Goal: Transaction & Acquisition: Book appointment/travel/reservation

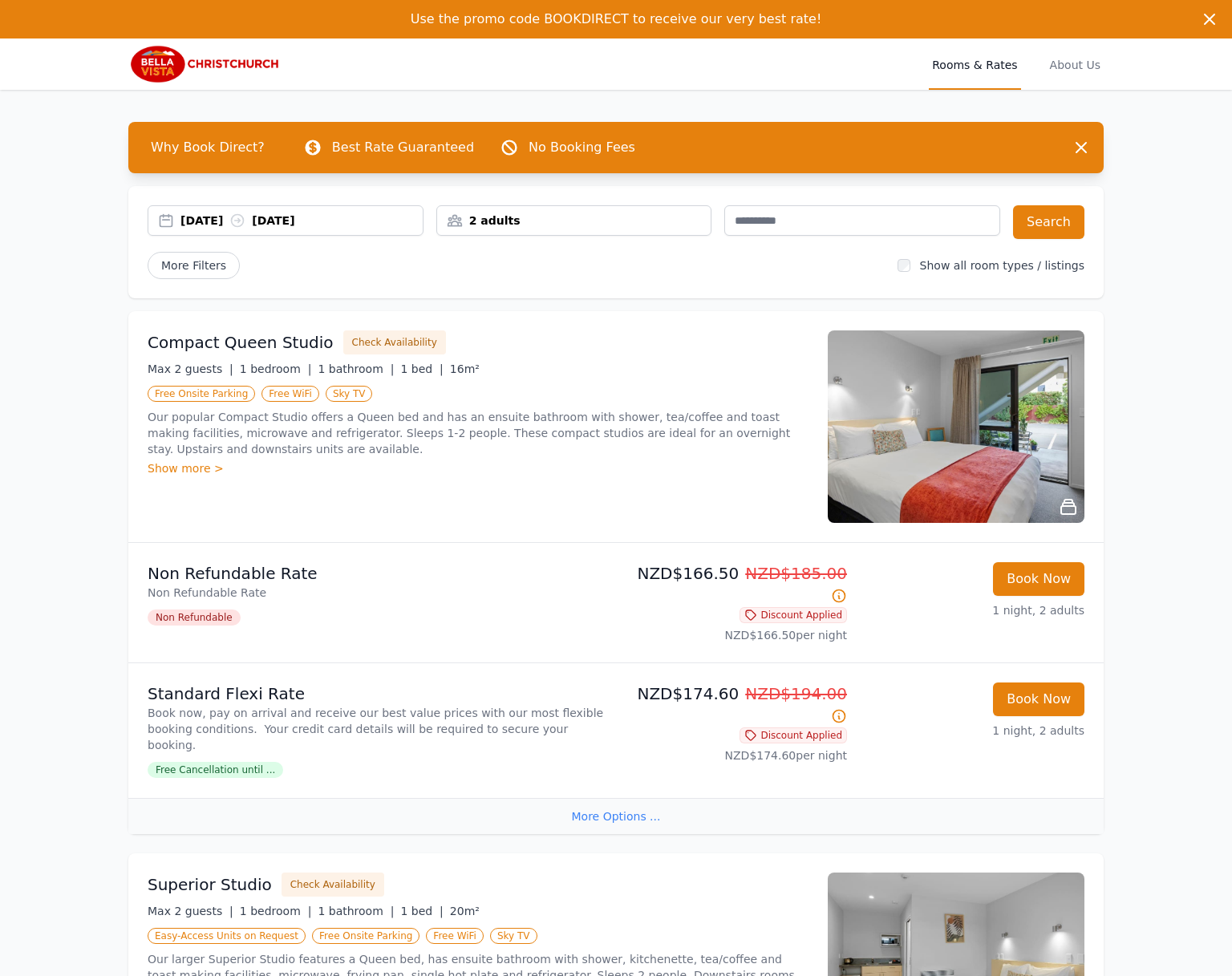
click at [221, 224] on div "[DATE] [DATE]" at bounding box center [301, 221] width 242 height 16
click at [221, 224] on div "25 Sep 2025 26 Sep 2025" at bounding box center [301, 221] width 242 height 16
click at [227, 224] on div "25 Sep 2025 26 Sep 2025" at bounding box center [301, 221] width 242 height 16
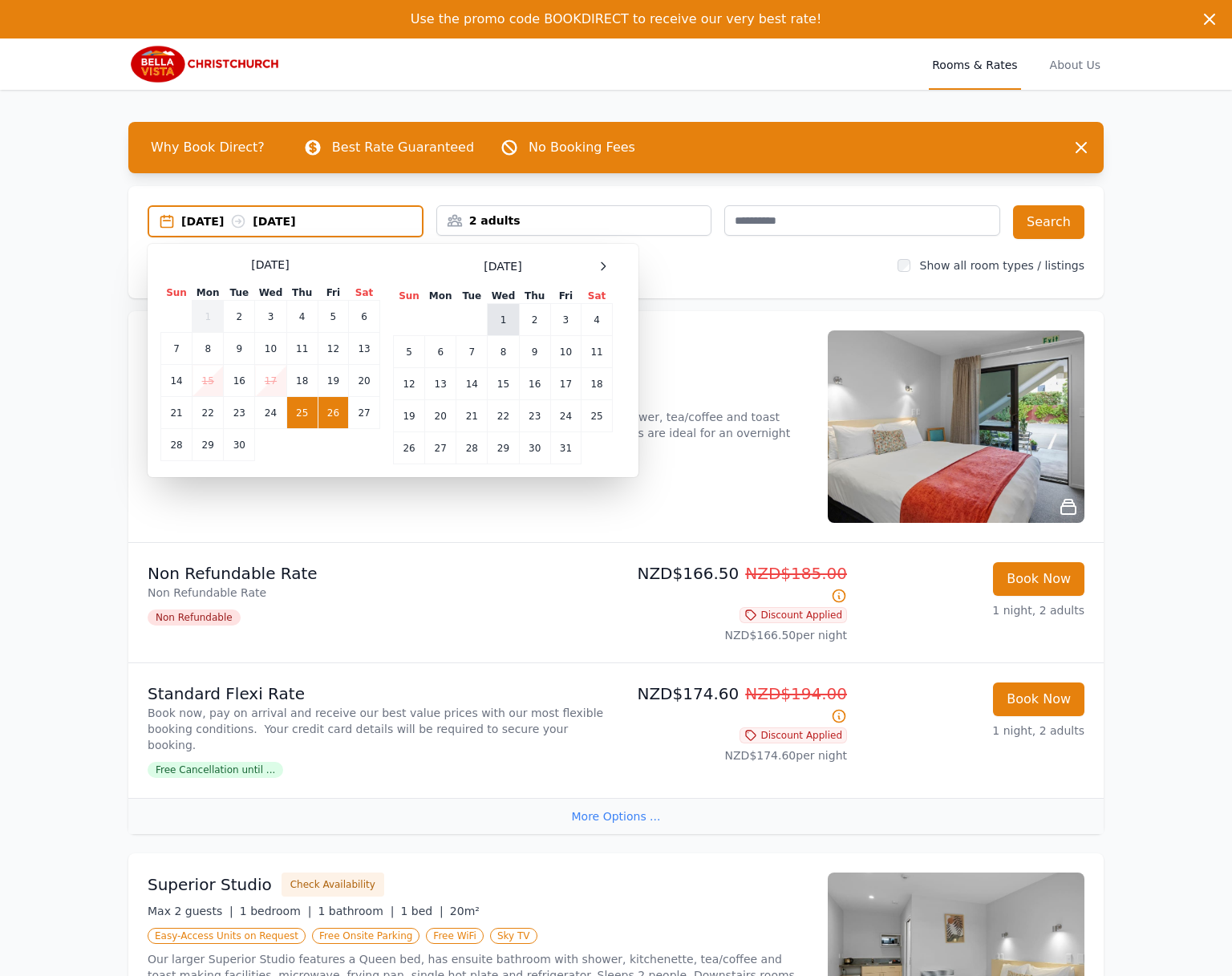
click at [508, 318] on td "1" at bounding box center [503, 319] width 31 height 32
click at [530, 317] on td "2" at bounding box center [534, 319] width 31 height 32
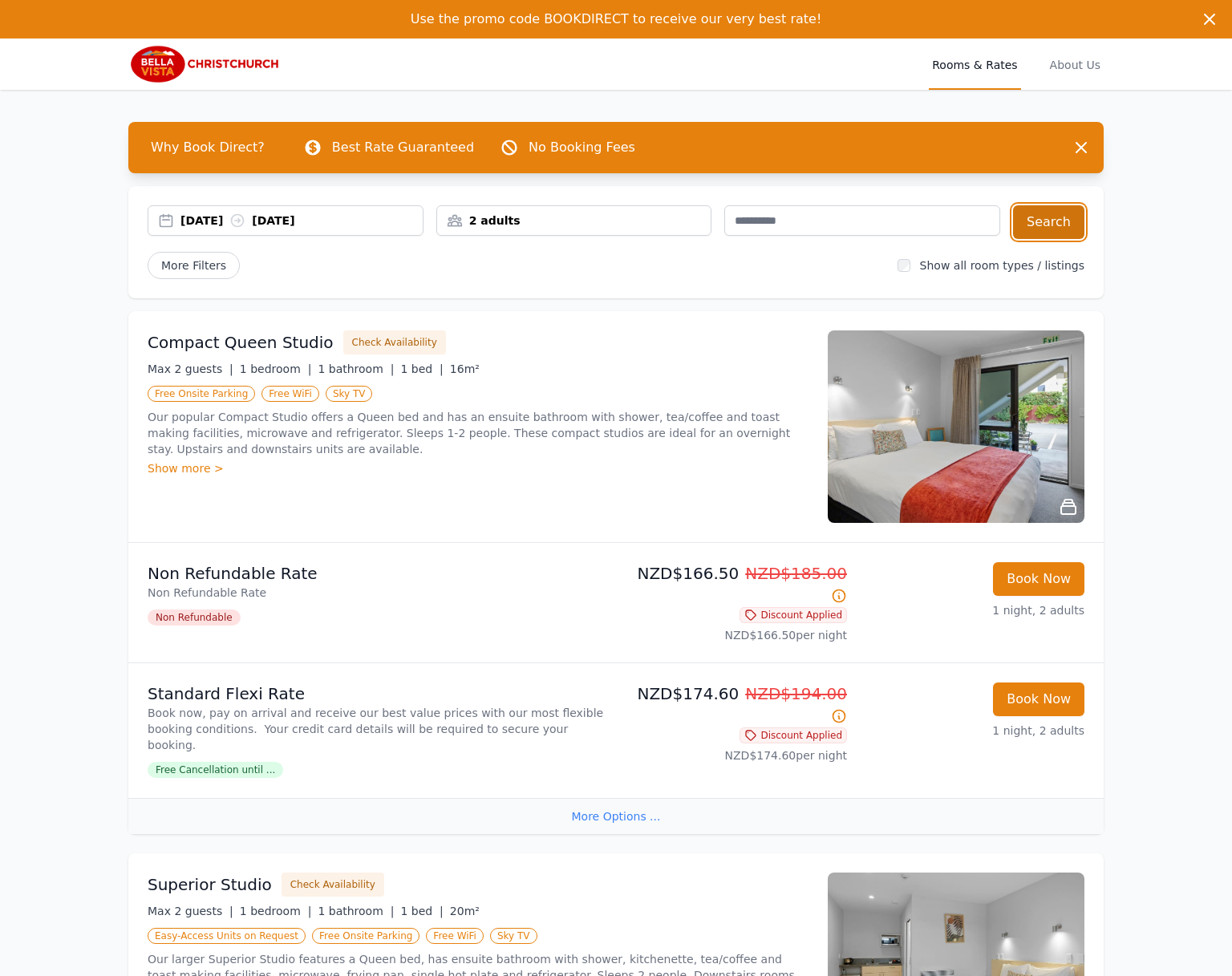
click at [1061, 217] on button "Search" at bounding box center [1048, 222] width 71 height 34
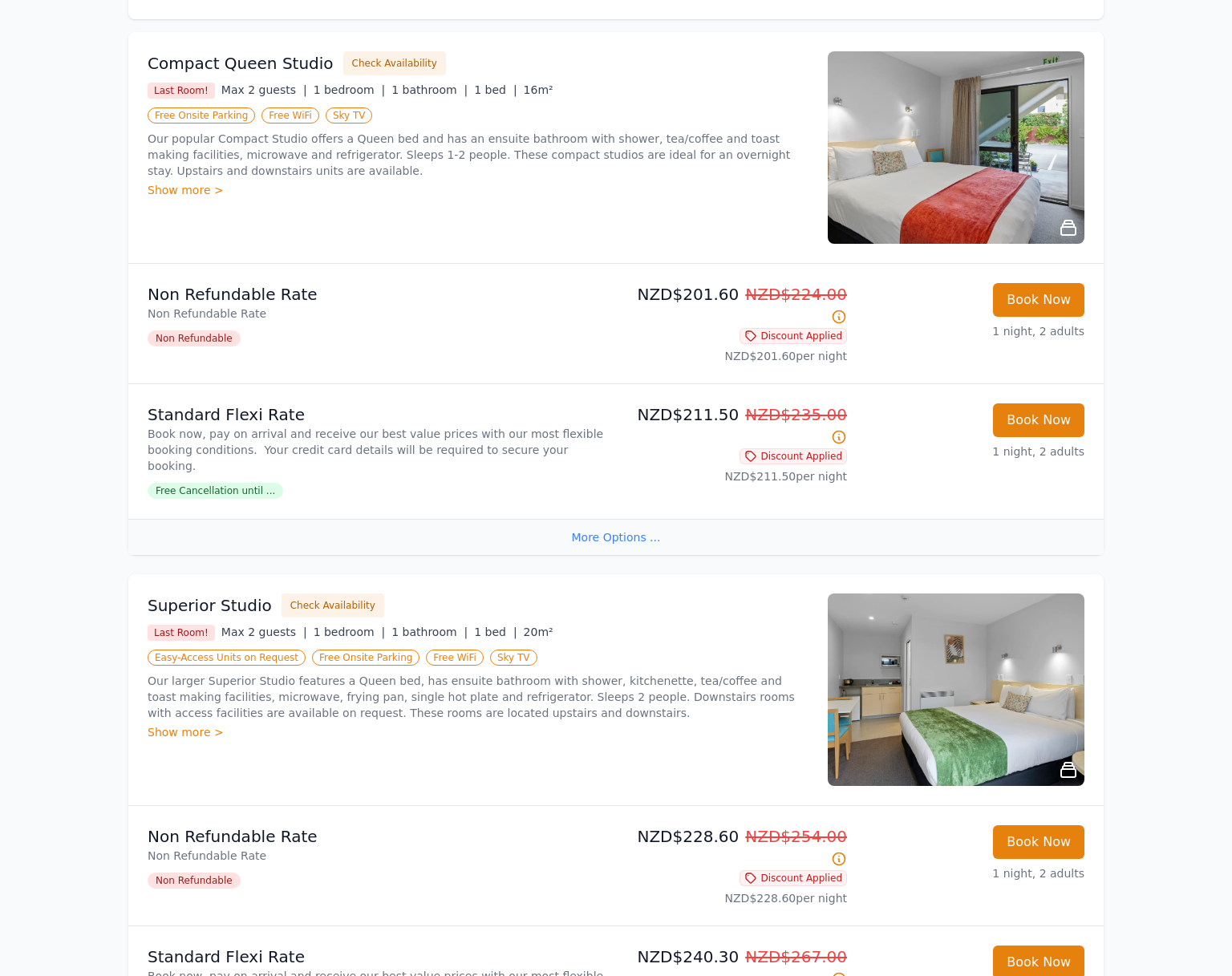
scroll to position [298, 0]
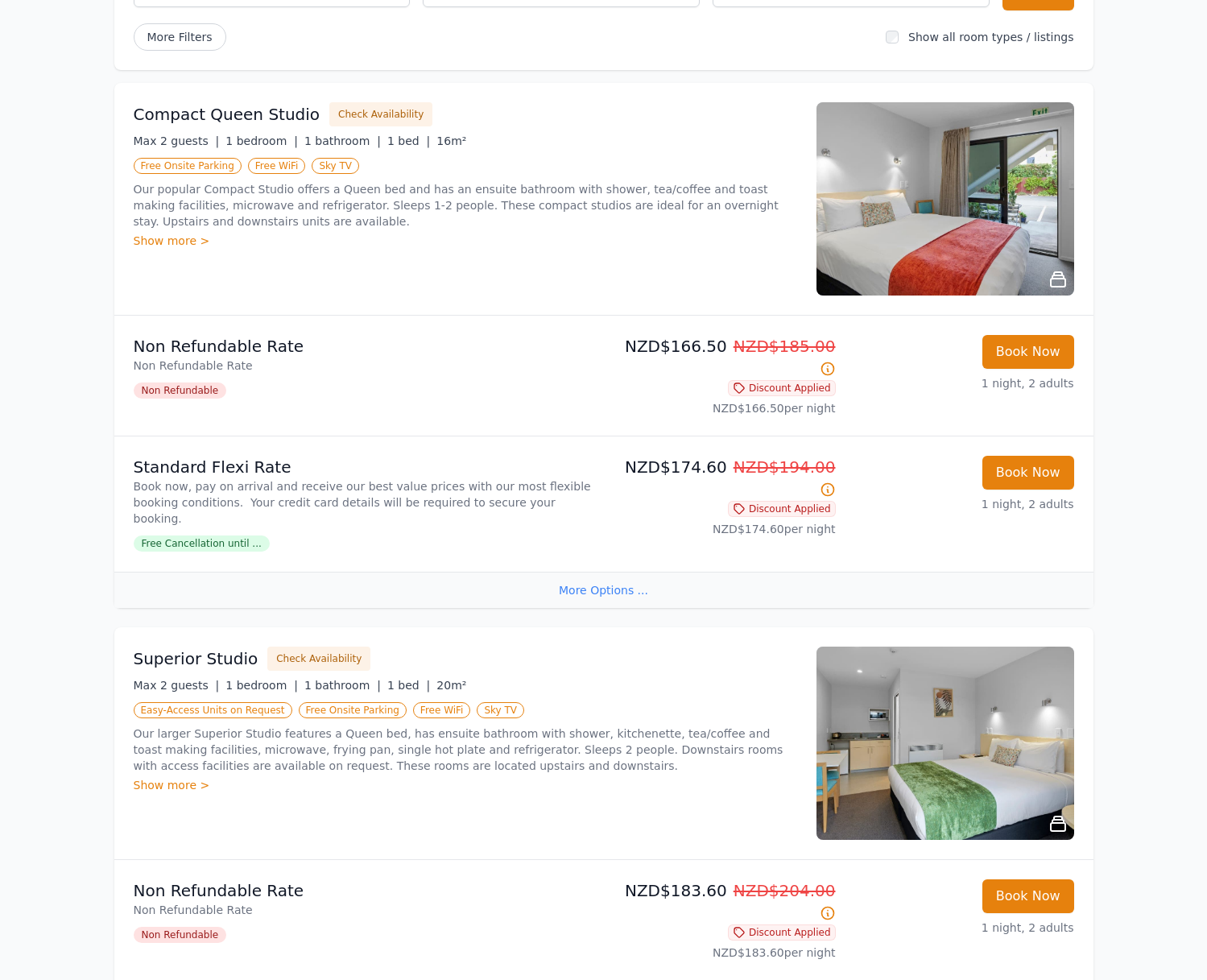
scroll to position [248, 0]
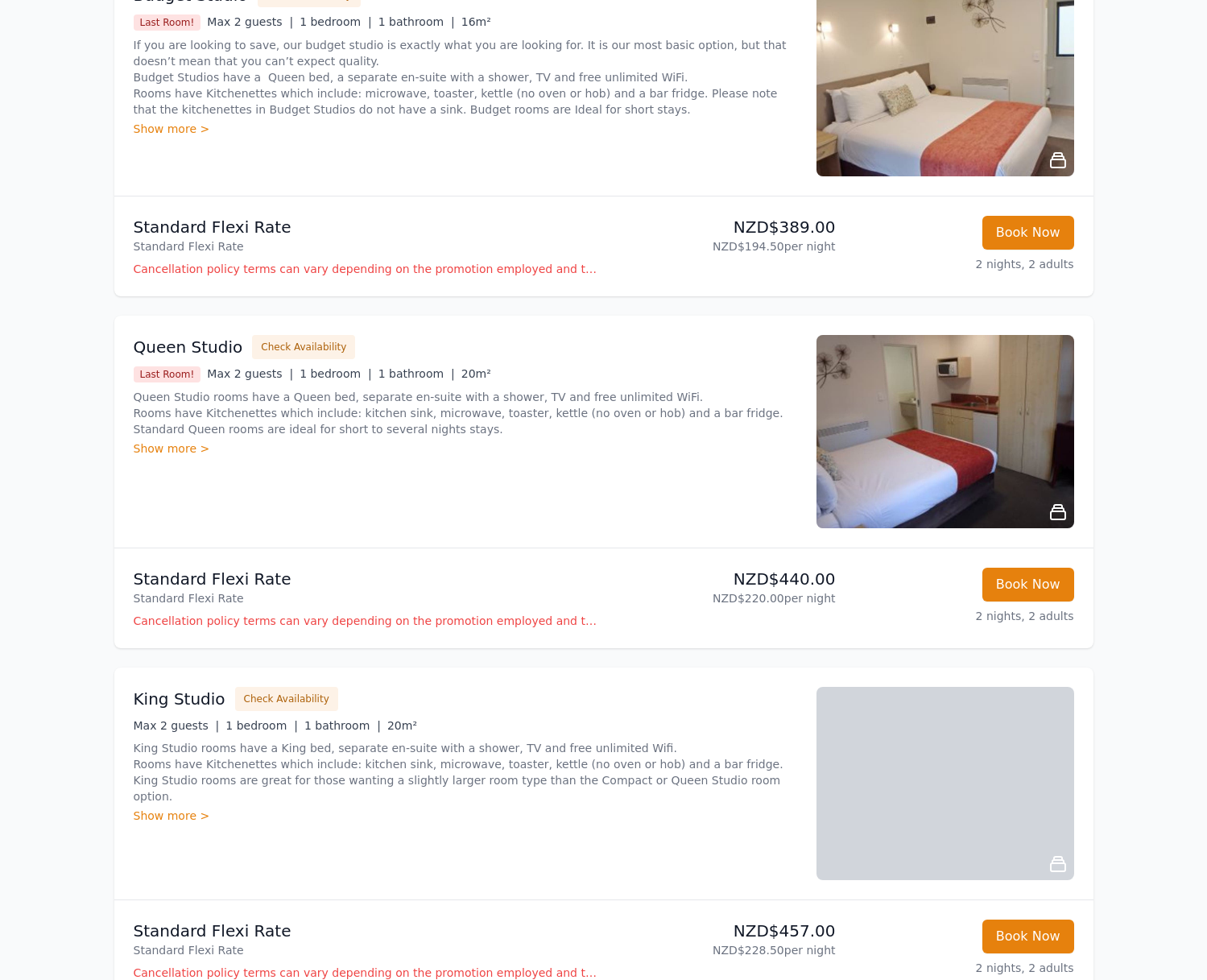
scroll to position [336, 0]
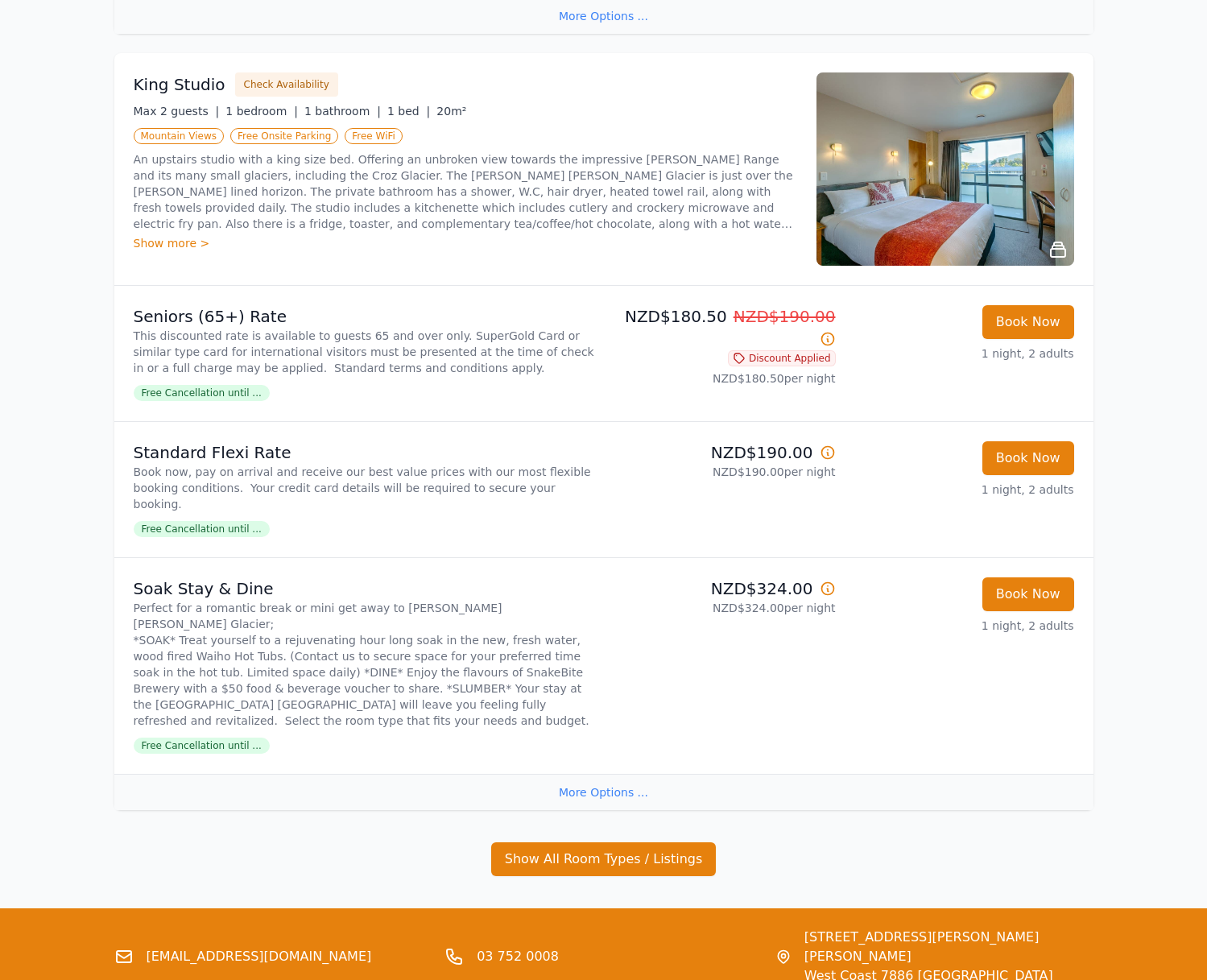
scroll to position [1795, 0]
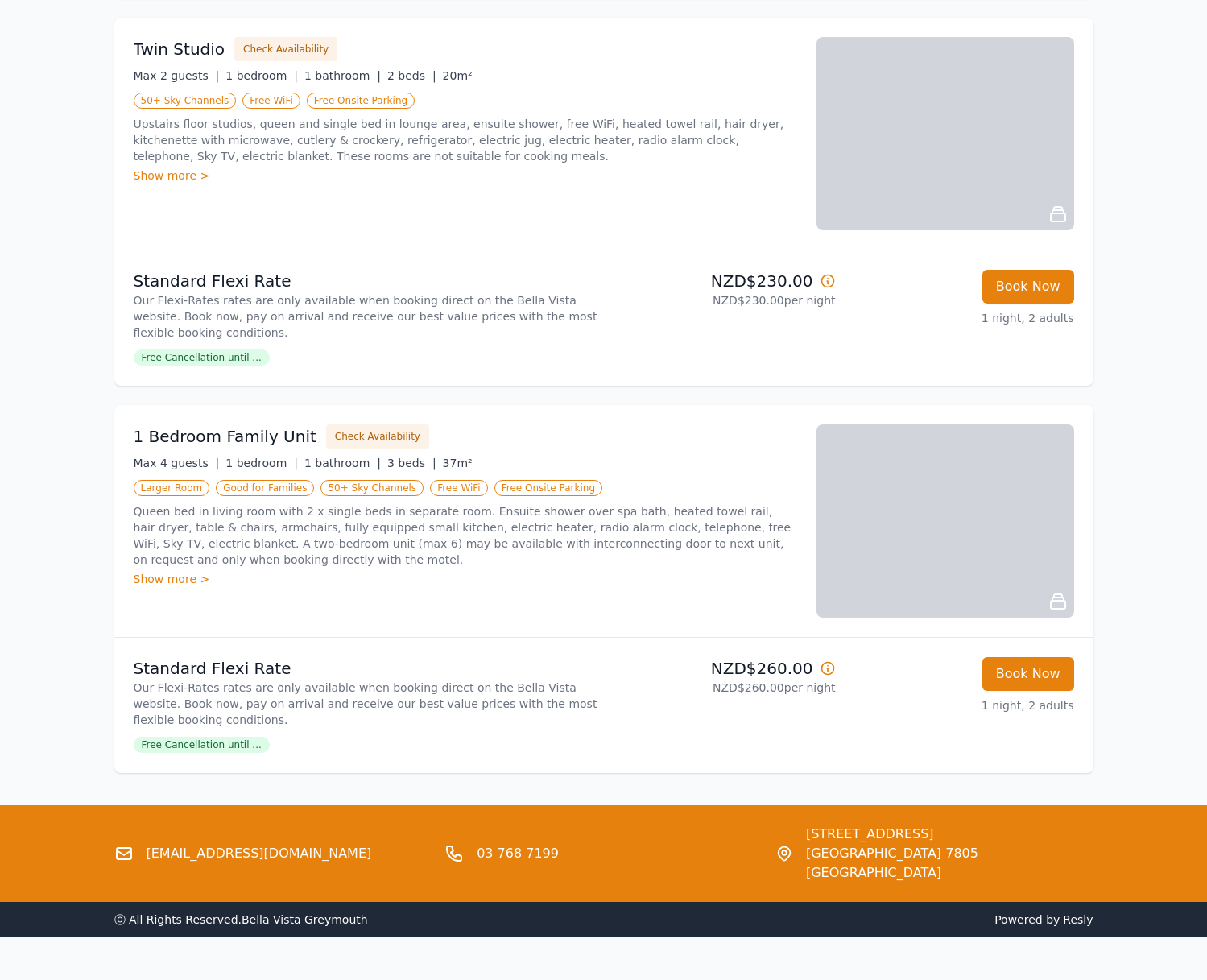
scroll to position [1257, 0]
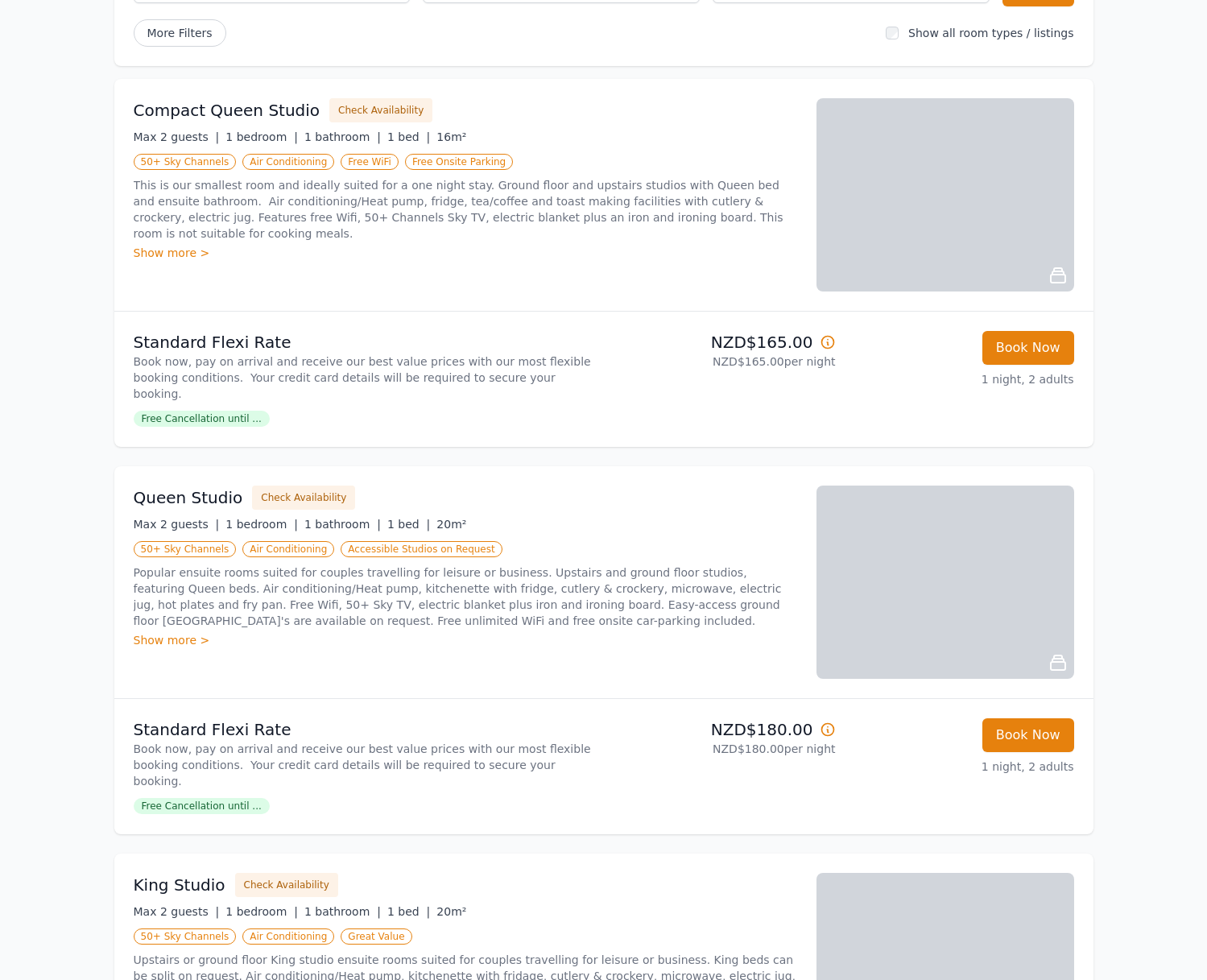
scroll to position [289, 0]
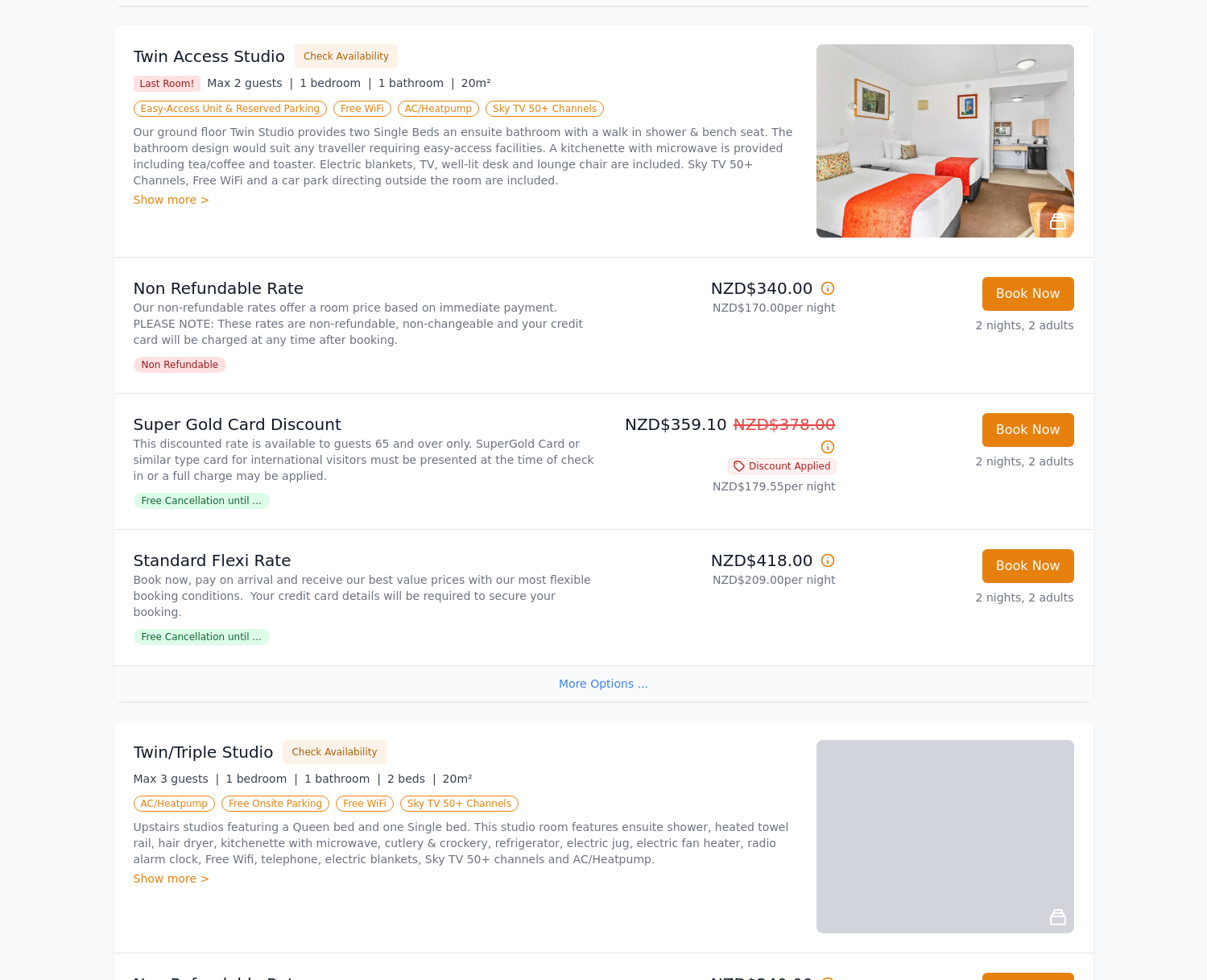
scroll to position [1670, 0]
